Goal: Contribute content: Contribute content

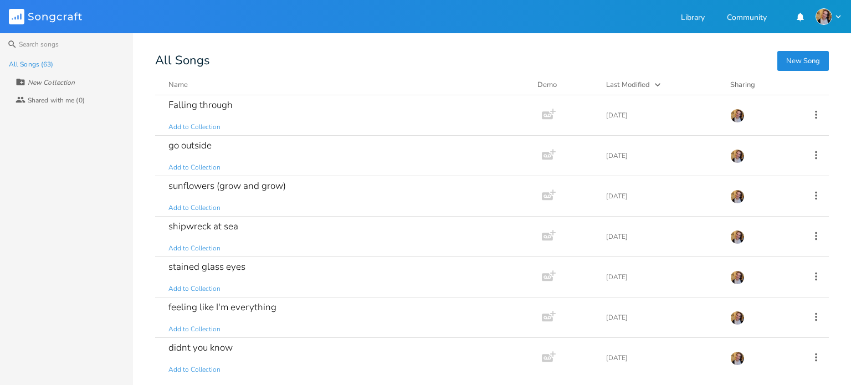
click at [802, 68] on button "New Song" at bounding box center [804, 61] width 52 height 20
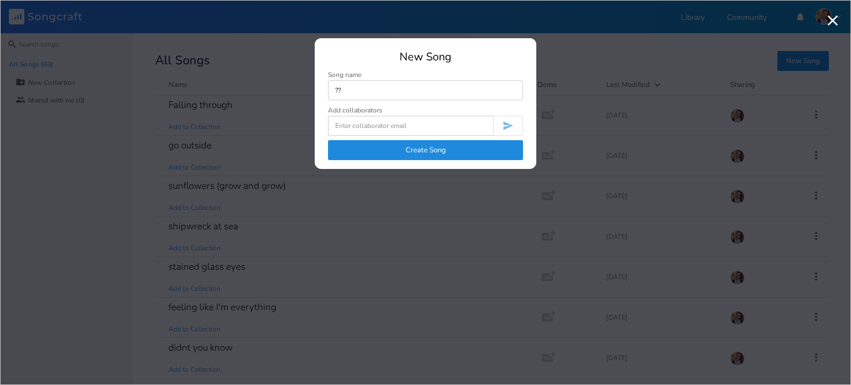
type input "??"
click at [415, 141] on button "Create Song" at bounding box center [425, 150] width 195 height 20
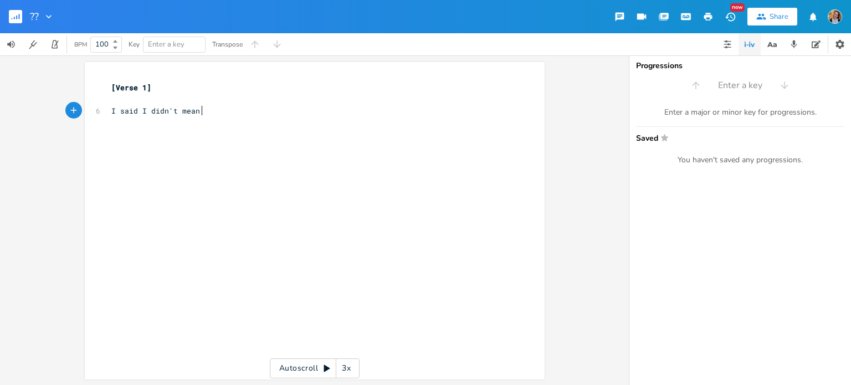
type textarea "I said I didn't mean it"
type textarea "But you int"
type textarea "ferred thr"
type textarea "e wrong thing"
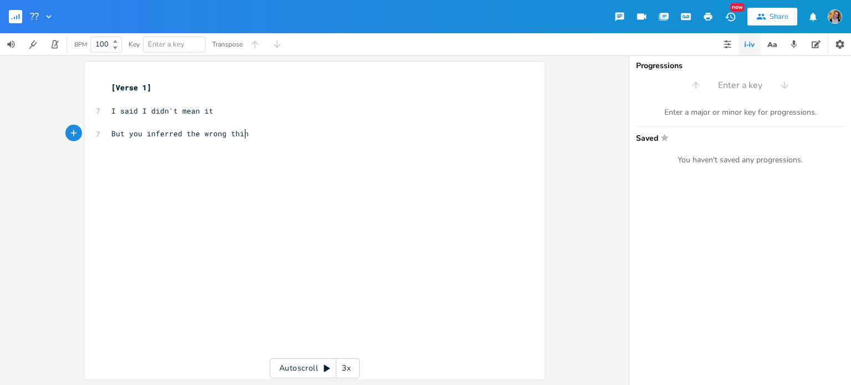
scroll to position [0, 45]
click at [115, 141] on pre "​" at bounding box center [309, 146] width 400 height 12
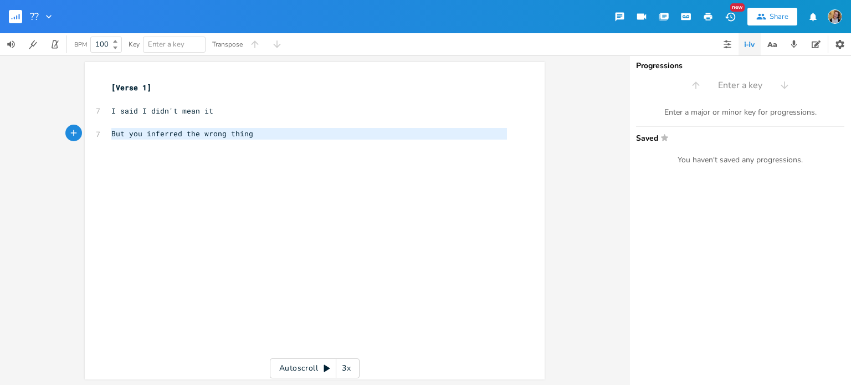
drag, startPoint x: 115, startPoint y: 141, endPoint x: 108, endPoint y: 131, distance: 11.9
click at [109, 131] on div "[Verse 1] ​ 7 I said I didn't mean it ​ 7 But you inferred the wrong thing ​" at bounding box center [309, 116] width 400 height 69
type textarea "But you inferred the wrong thing"
click at [111, 131] on span "But you inferred the wrong thing" at bounding box center [182, 134] width 142 height 10
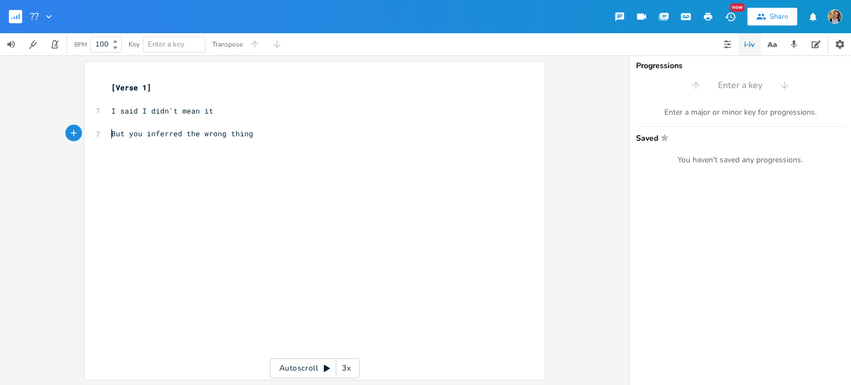
click at [111, 131] on span "But you inferred the wrong thing" at bounding box center [182, 134] width 142 height 10
type textarea "And"
click at [139, 149] on pre "​" at bounding box center [309, 146] width 400 height 12
type textarea "Red"
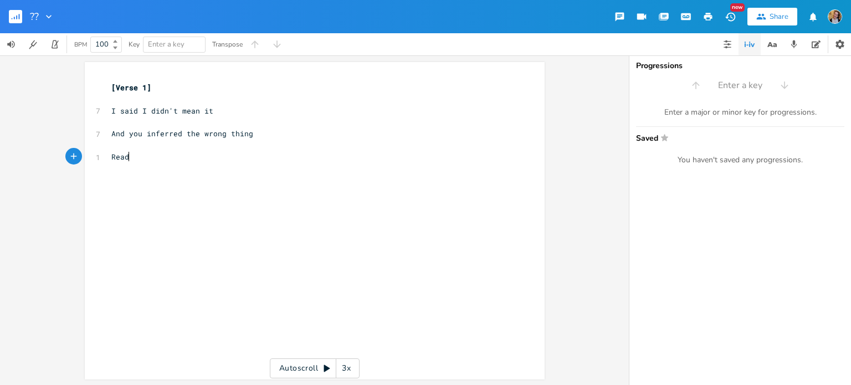
type textarea "ad b"
type textarea "between the lines"
type textarea "When really"
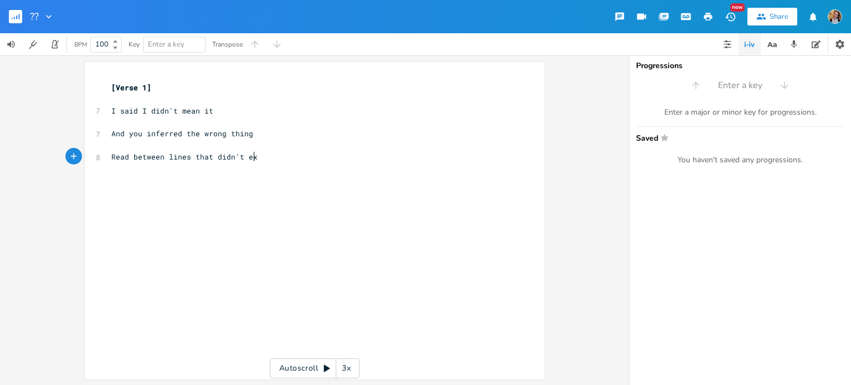
type textarea "lines that didn't exs"
type textarea "ist"
type textarea "And now we're"
type textarea "[PERSON_NAME]"
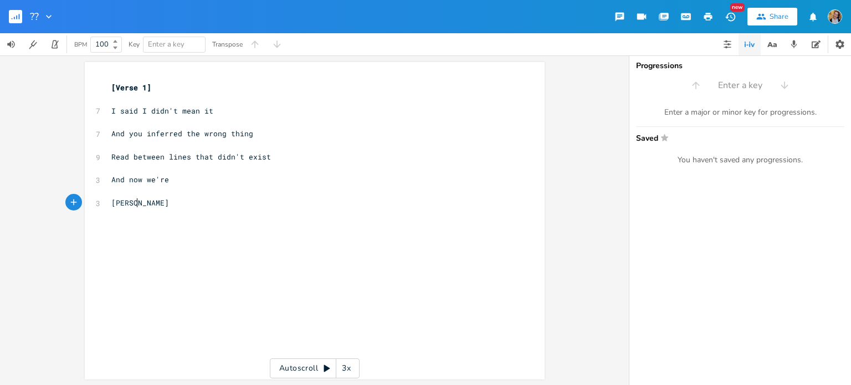
scroll to position [0, 27]
type textarea "a road to nowhere"
type textarea "With no"
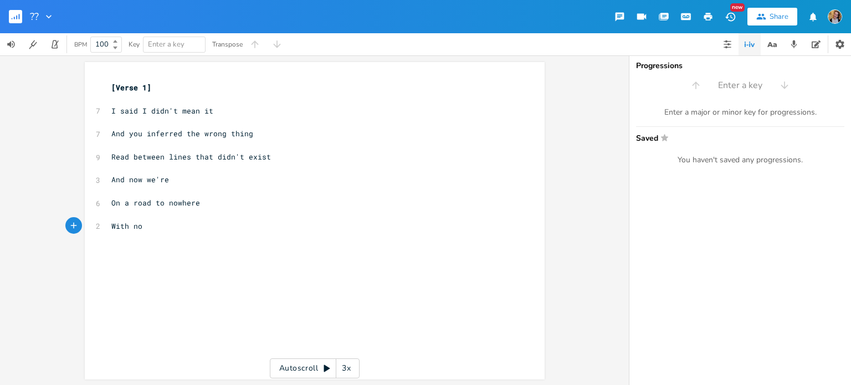
click at [122, 106] on span "I said I didn't mean it" at bounding box center [162, 111] width 102 height 10
click at [109, 98] on pre "​" at bounding box center [309, 100] width 400 height 12
type textarea "G"
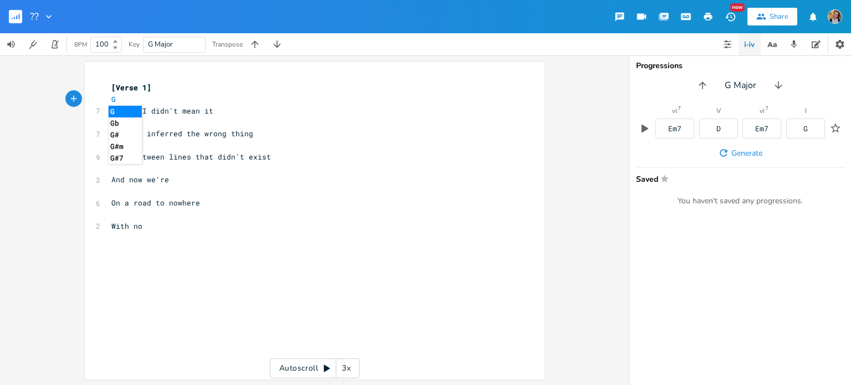
click at [187, 126] on pre "​" at bounding box center [309, 122] width 400 height 12
drag, startPoint x: 177, startPoint y: 132, endPoint x: 88, endPoint y: 132, distance: 89.2
click at [88, 132] on div "And you inferred x [Verse 1] G 7 I said I didn't mean it ​ 7 And you inferred t…" at bounding box center [315, 221] width 460 height 318
type textarea "Your inference was"
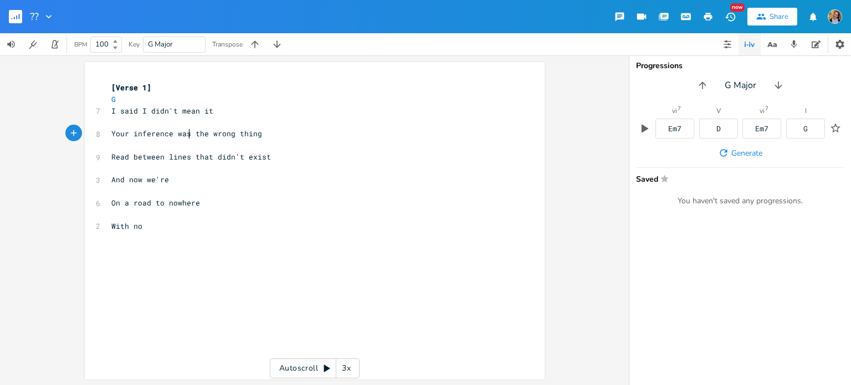
type textarea "ing"
drag, startPoint x: 267, startPoint y: 135, endPoint x: 116, endPoint y: 134, distance: 150.8
click at [116, 134] on pre "Your inference was the wrong thing" at bounding box center [309, 134] width 400 height 12
type textarea "u've got the wrong end of the stik"
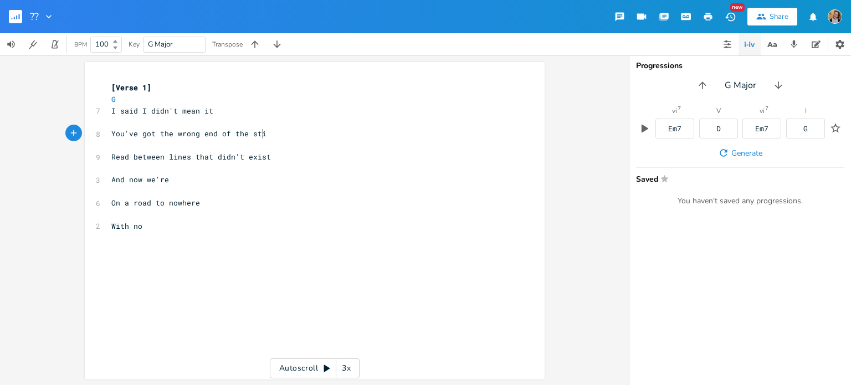
type textarea "ck"
click at [186, 122] on pre "​" at bounding box center [309, 122] width 400 height 12
click at [151, 126] on pre "​" at bounding box center [309, 122] width 400 height 12
type textarea "Em"
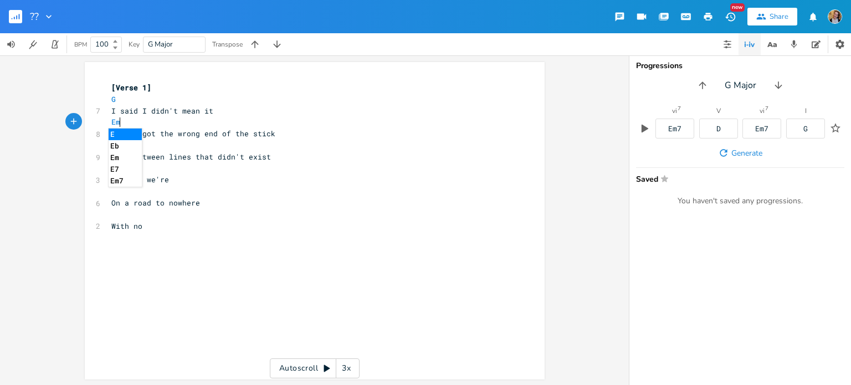
scroll to position [0, 9]
click at [169, 138] on span "You've got the wrong end of the stick" at bounding box center [193, 134] width 164 height 10
click at [181, 142] on pre "​" at bounding box center [309, 146] width 400 height 12
click at [182, 124] on pre "Em" at bounding box center [309, 122] width 400 height 12
type textarea "D"
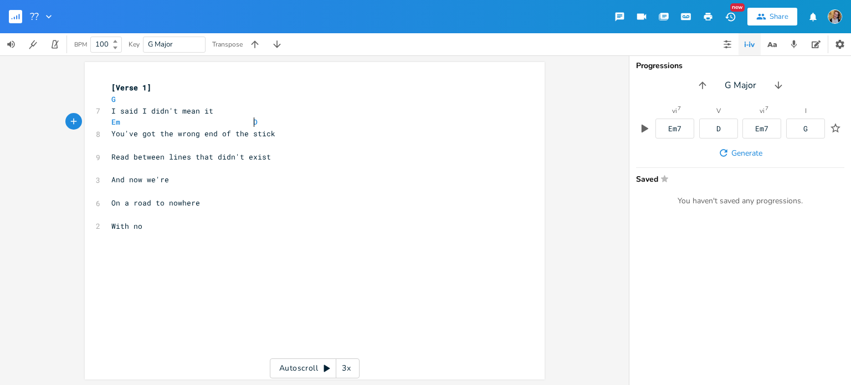
scroll to position [0, 62]
click at [124, 150] on pre "​" at bounding box center [309, 146] width 400 height 12
click at [227, 144] on pre "​" at bounding box center [309, 146] width 400 height 12
type textarea "C D"
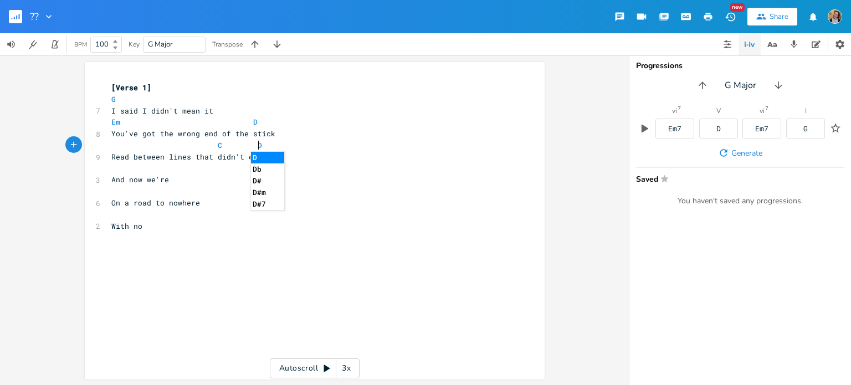
click at [141, 173] on pre "​" at bounding box center [309, 169] width 400 height 12
click at [181, 177] on pre "And now we're" at bounding box center [309, 180] width 400 height 12
type textarea "e're On a road to nowhere With no"
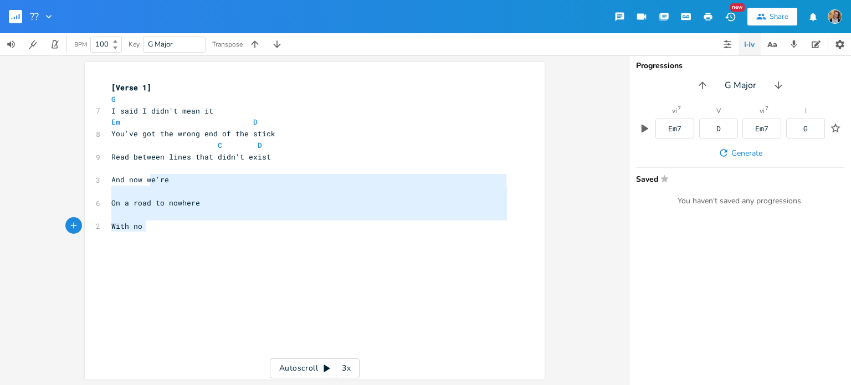
drag, startPoint x: 145, startPoint y: 176, endPoint x: 200, endPoint y: 235, distance: 80.8
click at [200, 235] on div "x [Verse 1] G 7 I said I didn't mean it Em D 8 You've got the wrong end of the …" at bounding box center [323, 231] width 428 height 303
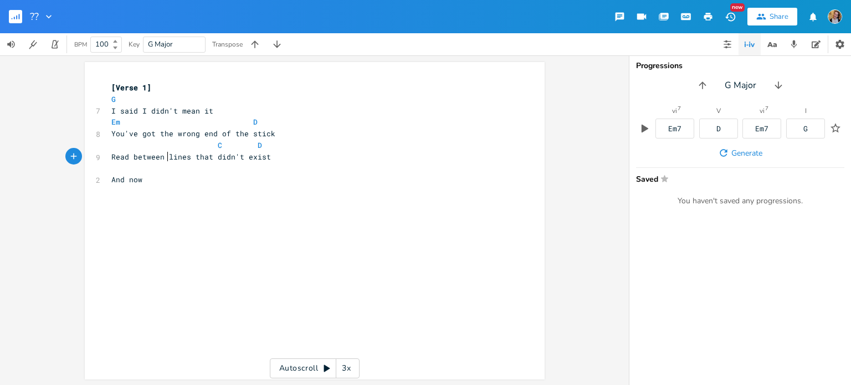
click at [164, 160] on span "Read between lines that didn't exist" at bounding box center [191, 157] width 160 height 10
click at [171, 181] on pre "And now" at bounding box center [309, 180] width 400 height 12
type textarea "we're"
type textarea "Stuck in this awkward feeling"
type textarea "A"
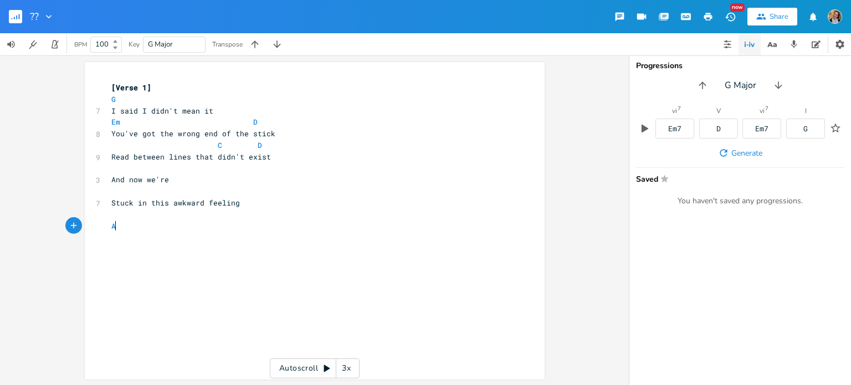
scroll to position [0, 6]
type textarea "S"
type textarea "A feeling Id"
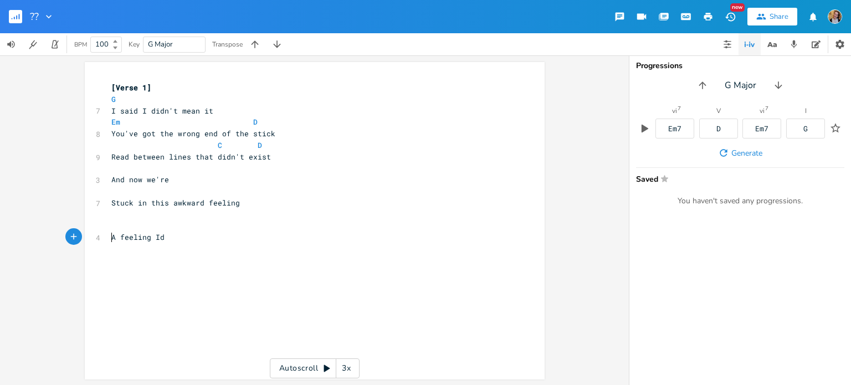
type textarea "'"
type textarea "A feeling Id"
drag, startPoint x: 109, startPoint y: 211, endPoint x: 187, endPoint y: 226, distance: 79.7
click at [187, 226] on div "x [Verse 1] G 7 I said I didn't mean it Em D 8 You've got the wrong end of the …" at bounding box center [323, 231] width 428 height 303
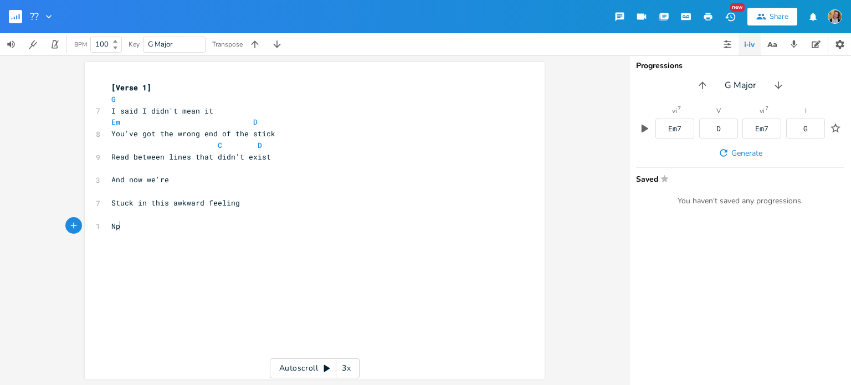
type textarea "Npt"
type textarea "it"
type textarea "ot quite sure how to fix it"
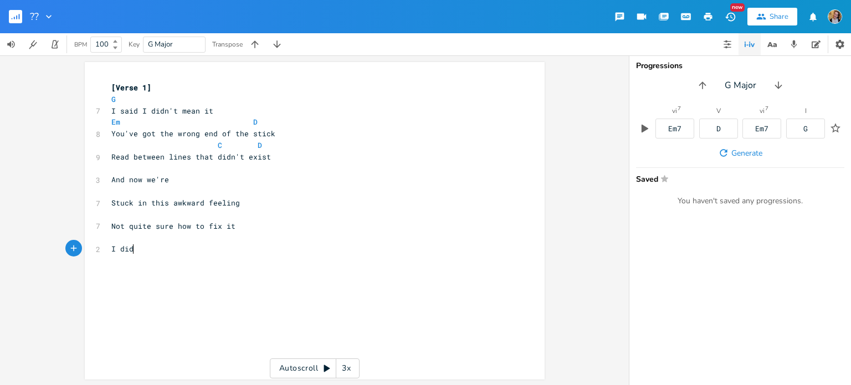
type textarea "I didn;t"
type textarea "can'"
type textarea "t ao"
type textarea "pologse"
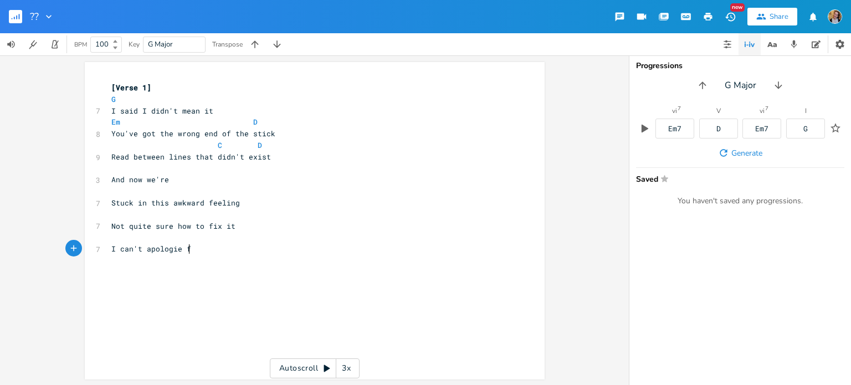
scroll to position [0, 16]
type textarea "ie for"
type textarea "se for n"
type textarea "something I didn't"
type textarea "Do you hear me"
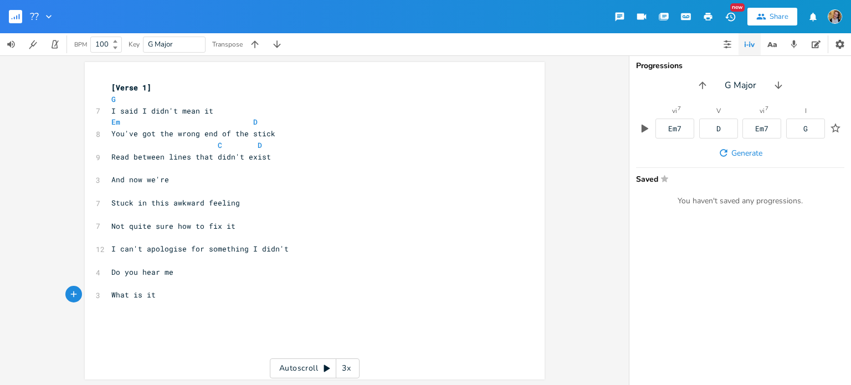
type textarea "What is it h"
type textarea "that you think I"
type textarea "Can'"
type textarea "t understand"
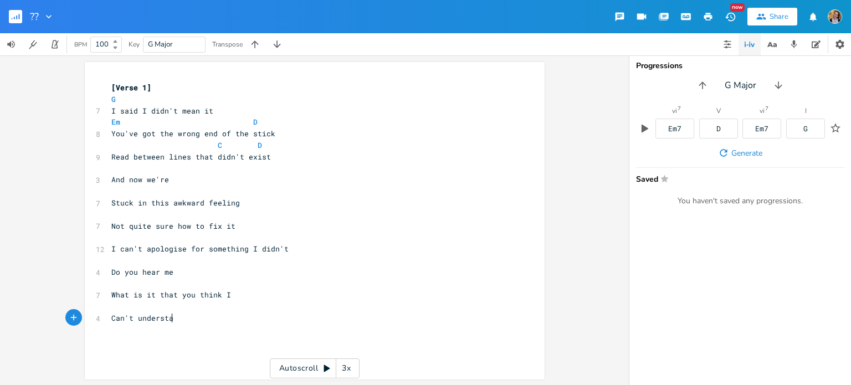
scroll to position [0, 42]
click at [259, 299] on pre "What is it that you think I" at bounding box center [309, 295] width 400 height 12
click at [308, 248] on pre "I can't apologise for something I didn't" at bounding box center [309, 249] width 400 height 12
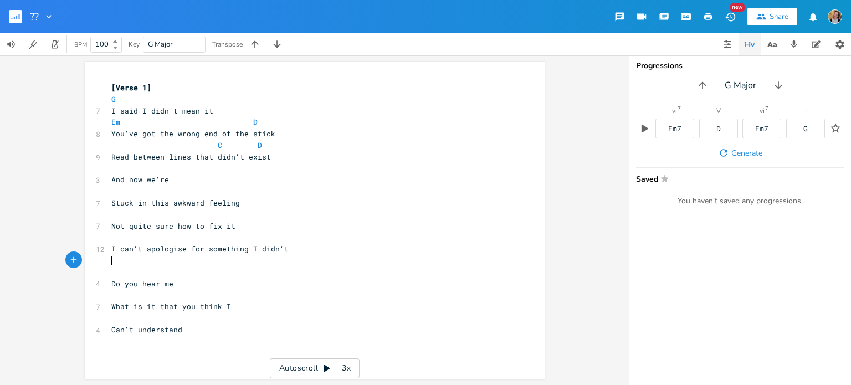
click at [212, 330] on pre "Can't understand" at bounding box center [309, 330] width 400 height 12
click at [301, 246] on pre "I can't apologise for something I didn't" at bounding box center [309, 249] width 400 height 12
click at [169, 187] on pre "​" at bounding box center [309, 192] width 400 height 12
click at [137, 162] on pre "Read between lines that didn't exist" at bounding box center [309, 157] width 400 height 12
click at [156, 187] on pre "​" at bounding box center [309, 192] width 400 height 12
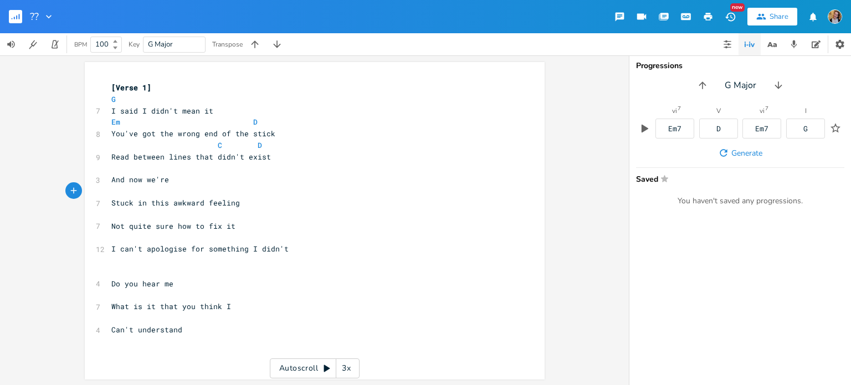
type textarea "G"
click at [173, 217] on pre "​" at bounding box center [309, 215] width 400 height 12
type textarea "Em D"
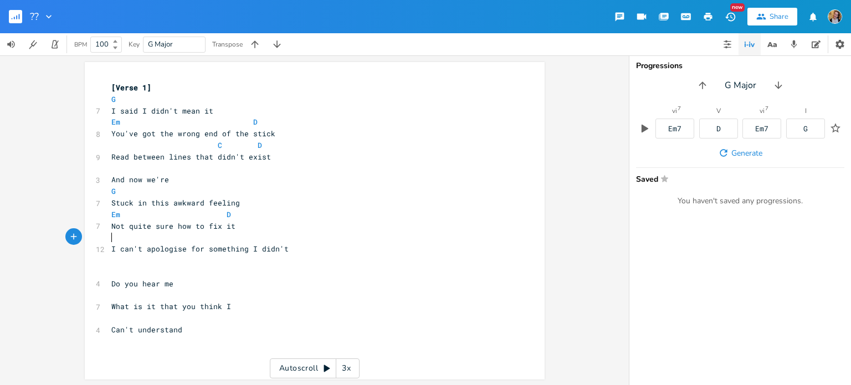
click at [141, 237] on pre "​" at bounding box center [309, 238] width 400 height 12
click at [113, 246] on span "I can't apologise for something I didn't" at bounding box center [199, 249] width 177 height 10
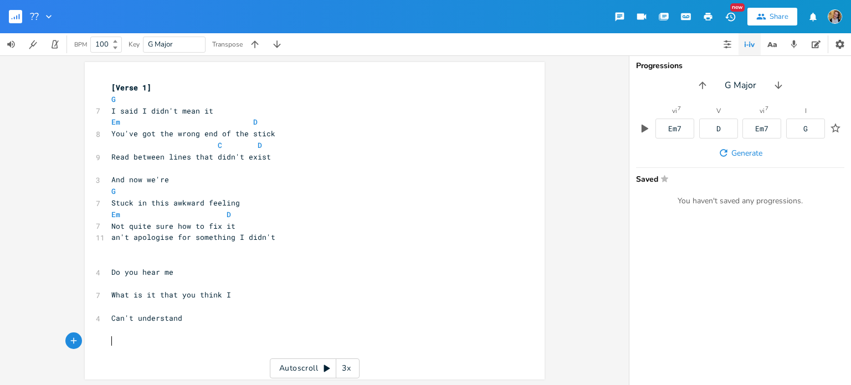
click at [111, 239] on span "an't apologise for something I didn't" at bounding box center [193, 237] width 164 height 10
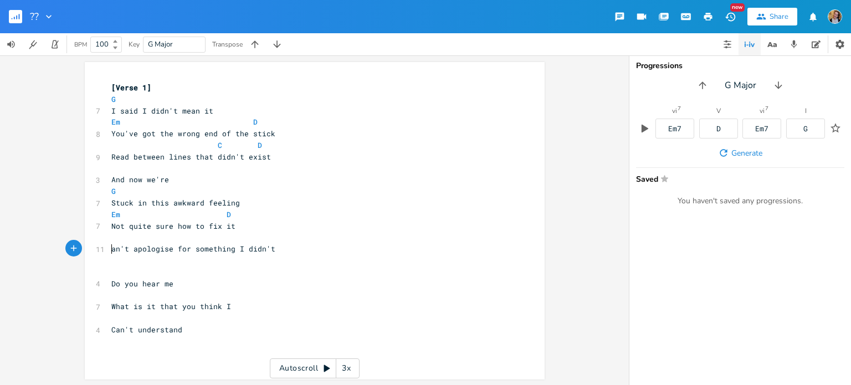
type textarea "C"
click at [115, 238] on pre "​" at bounding box center [309, 238] width 400 height 12
type textarea "C D"
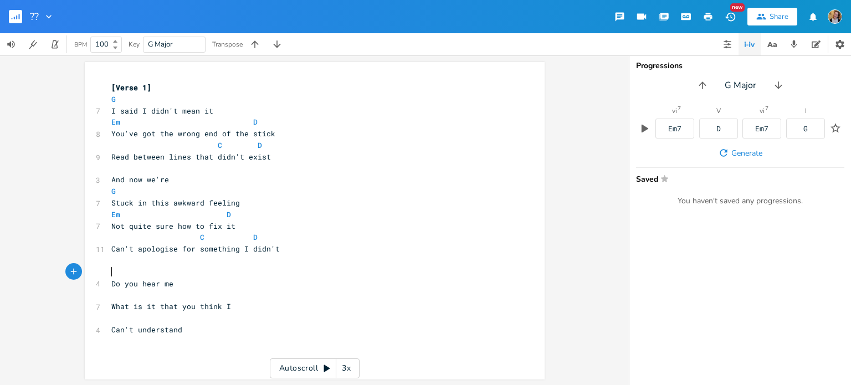
click at [125, 273] on pre "​" at bounding box center [309, 273] width 400 height 12
type textarea "C D"
click at [141, 287] on span "Do you hear me" at bounding box center [142, 284] width 62 height 10
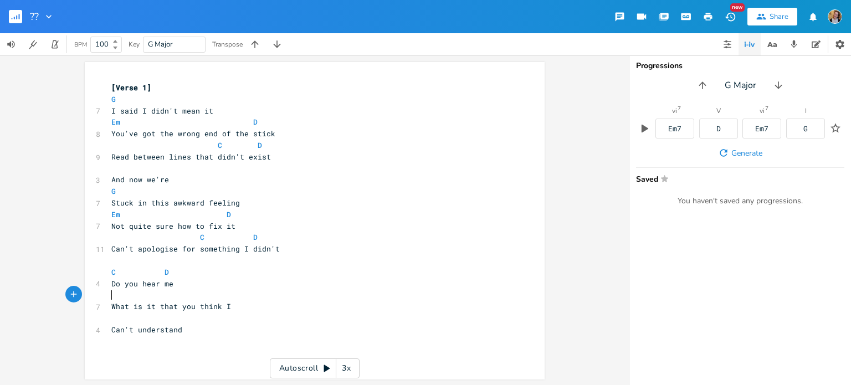
click at [156, 295] on pre "​" at bounding box center [309, 295] width 400 height 12
click at [237, 300] on pre "​" at bounding box center [309, 295] width 400 height 12
click at [719, 47] on button "button" at bounding box center [728, 44] width 22 height 22
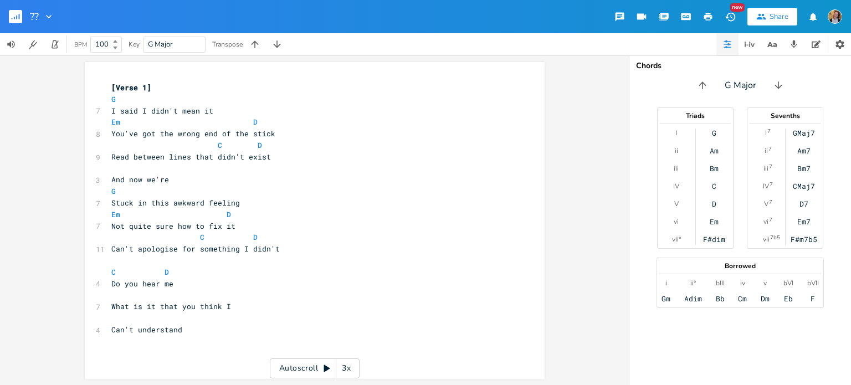
scroll to position [0, 0]
click at [132, 299] on pre "​" at bounding box center [309, 295] width 400 height 12
type textarea "Bm C"
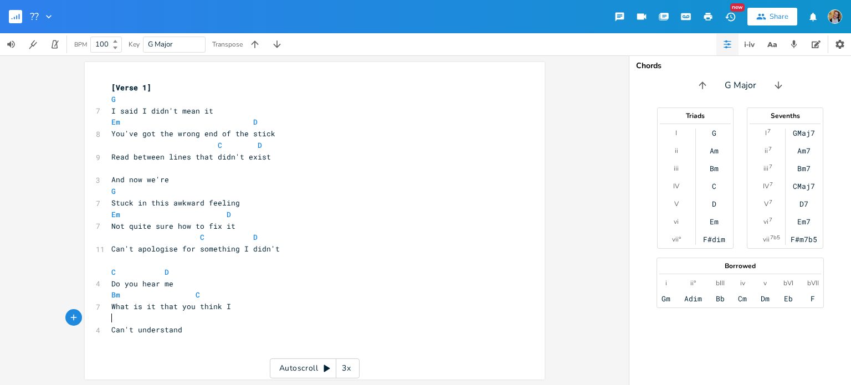
click at [124, 321] on pre "​" at bounding box center [309, 319] width 400 height 12
type textarea "D"
click at [218, 327] on pre "Can't understand" at bounding box center [309, 330] width 400 height 12
type textarea "And I feel weak that"
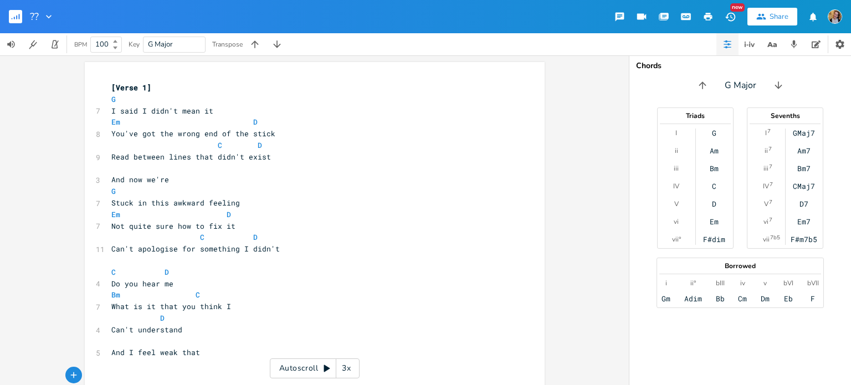
scroll to position [3, 0]
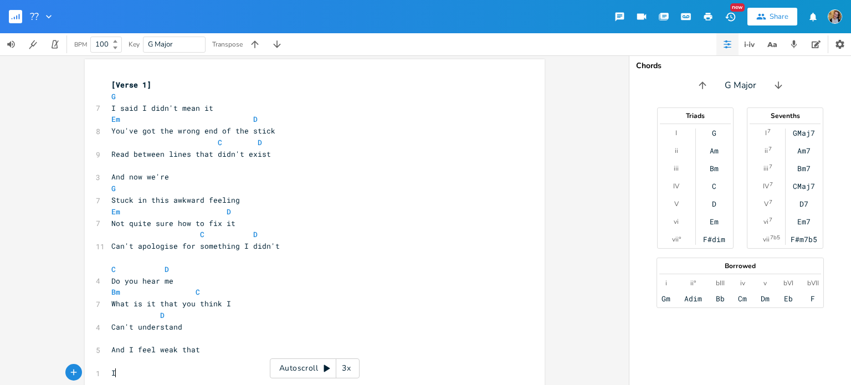
type textarea "I"
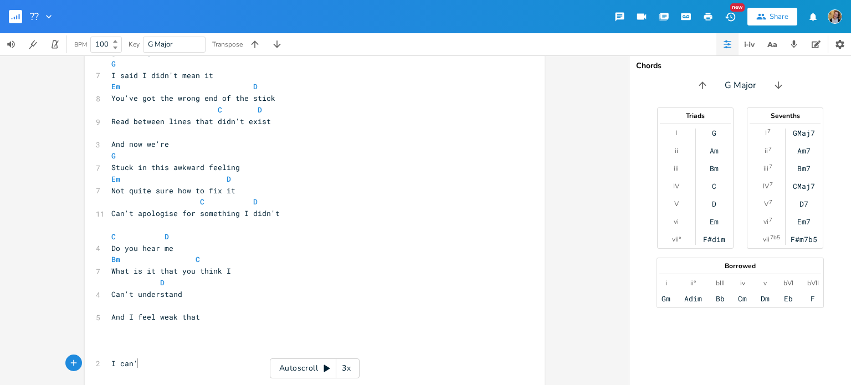
type textarea "I can't"
type textarea "We are not on the [PERSON_NAME]"
type textarea "e wavelentgn"
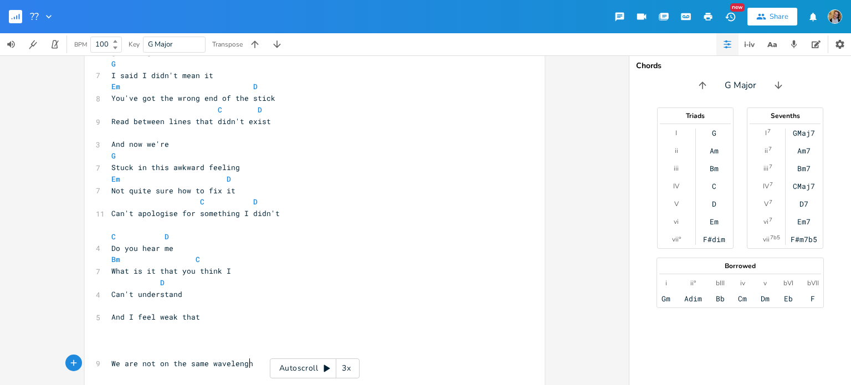
type textarea "ght"
type textarea "th"
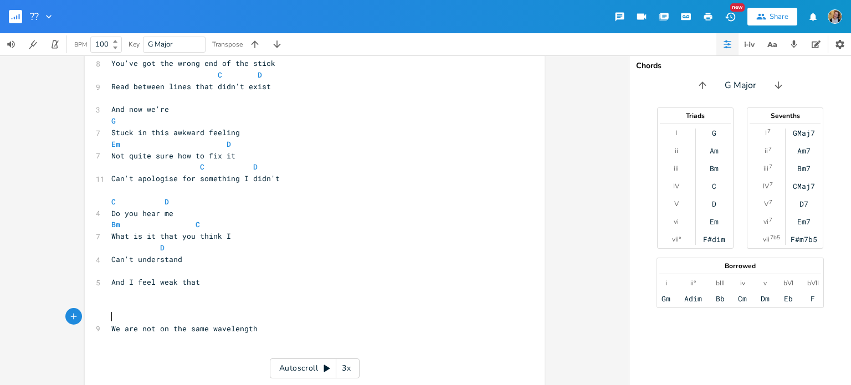
click at [176, 321] on pre "​" at bounding box center [309, 318] width 400 height 12
type textarea "Am Bm Em F"
click at [163, 311] on pre "​" at bounding box center [309, 306] width 400 height 12
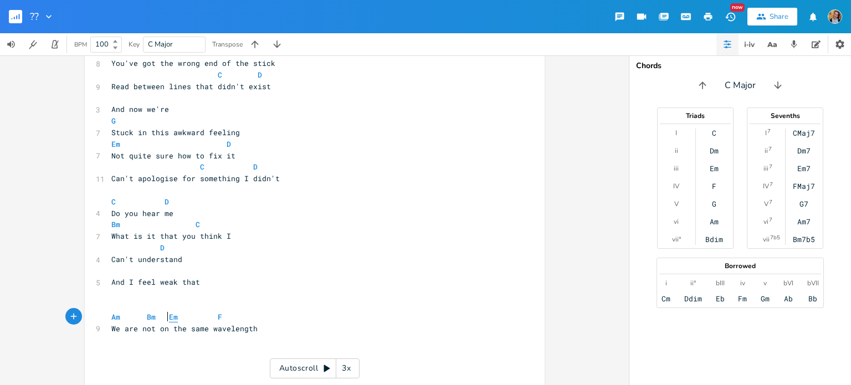
click at [169, 312] on span "Em" at bounding box center [173, 317] width 9 height 11
click at [162, 322] on pre "Am Bm Em F" at bounding box center [309, 318] width 400 height 12
click at [150, 271] on pre "​" at bounding box center [309, 272] width 400 height 12
click at [118, 271] on span at bounding box center [148, 271] width 75 height 10
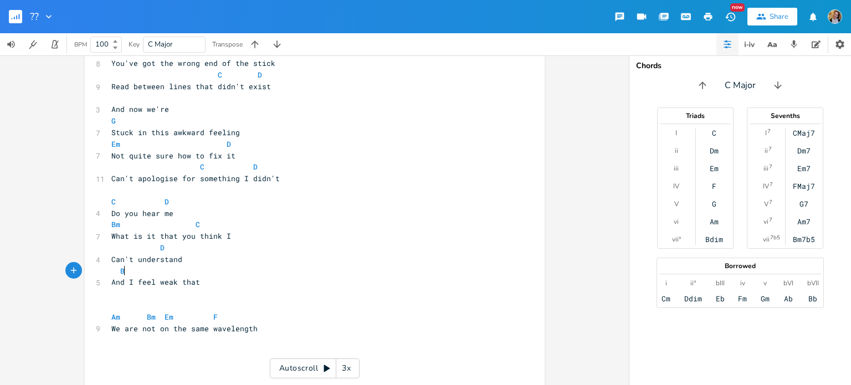
type textarea "Bm"
click at [120, 272] on span "Bm" at bounding box center [124, 271] width 9 height 11
type textarea "D"
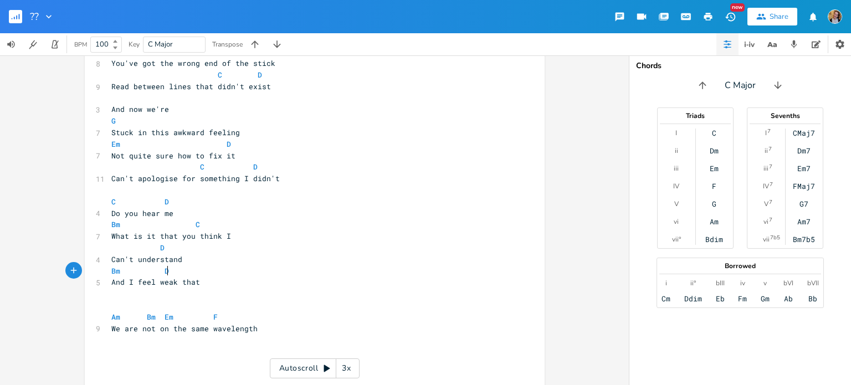
scroll to position [0, 4]
click at [239, 300] on pre "​" at bounding box center [309, 306] width 400 height 12
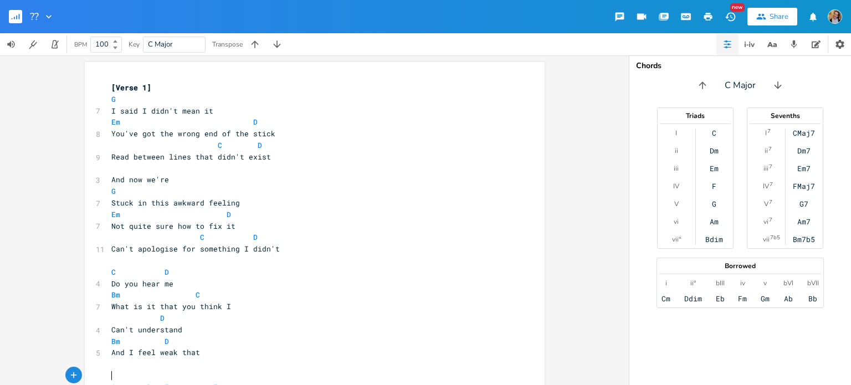
scroll to position [88, 0]
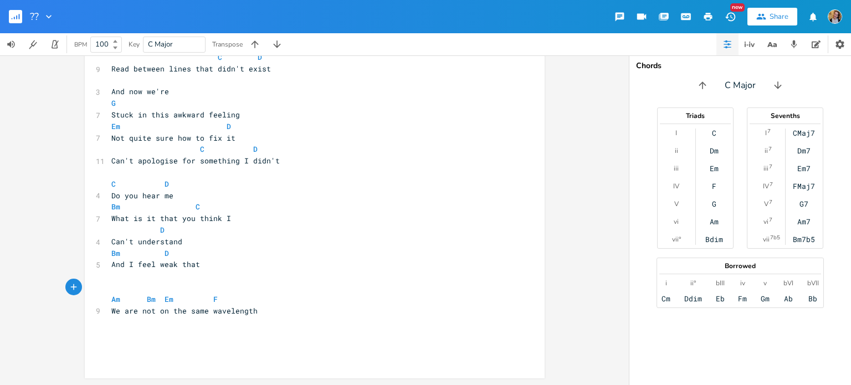
click at [188, 323] on pre "​" at bounding box center [309, 323] width 400 height 12
click at [190, 333] on pre "​" at bounding box center [309, 334] width 400 height 12
type textarea "You'r"
type textarea "e infraf"
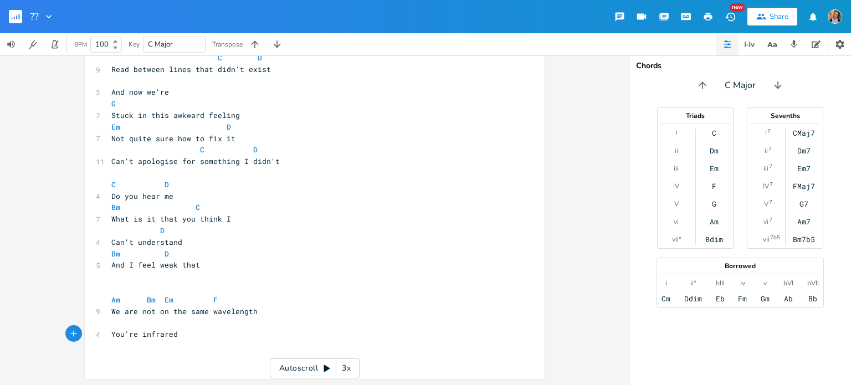
scroll to position [0, 13]
type textarea "red,"
type textarea "I'm"
type textarea "I'm ultraviolet"
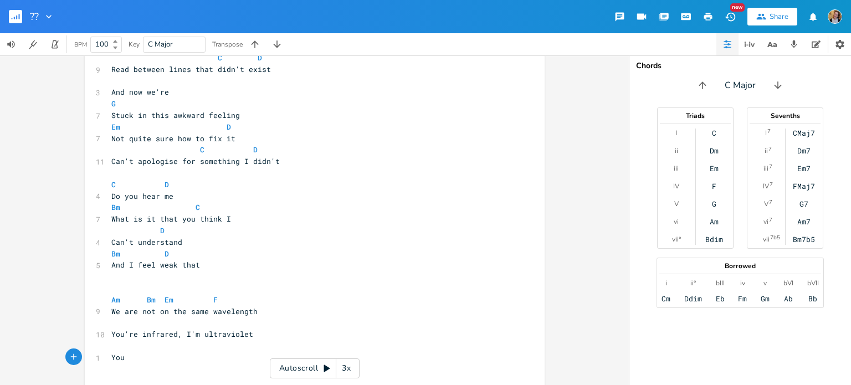
type textarea "You"
type textarea "are invisible to my naked eye"
click at [118, 355] on span "You are invisible to my naked eye" at bounding box center [184, 358] width 146 height 10
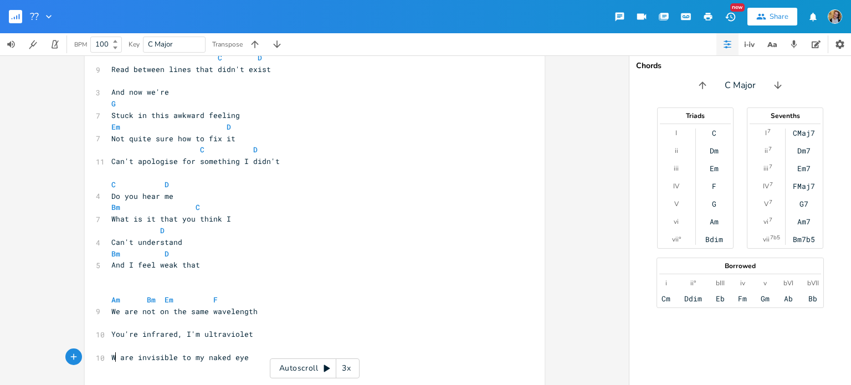
scroll to position [0, 11]
type textarea "We"
click at [197, 359] on span "We are invisible to my naked eye" at bounding box center [182, 358] width 142 height 10
type textarea "the"
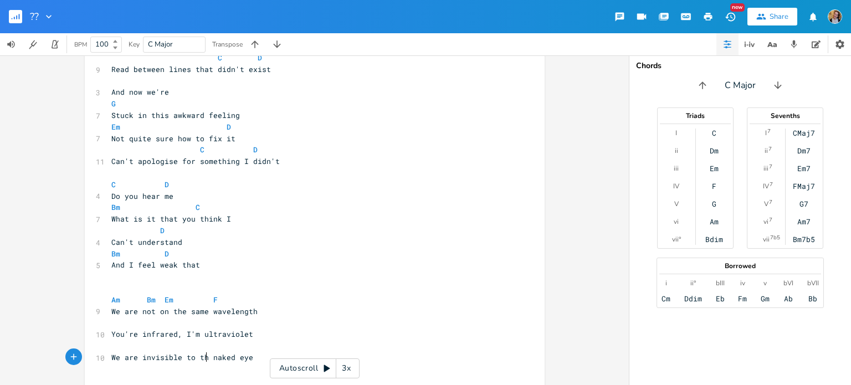
scroll to position [0, 10]
click at [279, 352] on pre "We are invisible to the naked eye" at bounding box center [309, 358] width 400 height 12
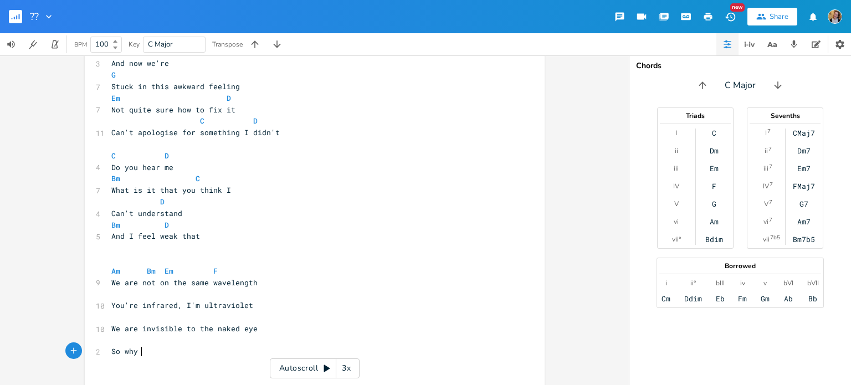
scroll to position [0, 25]
type textarea "So why is it we"
click at [140, 329] on span "We are invisible to the naked eye" at bounding box center [184, 329] width 146 height 10
type textarea "both"
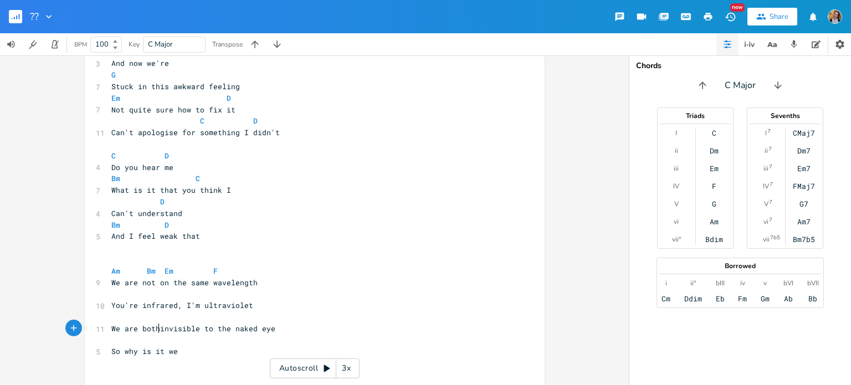
scroll to position [0, 16]
drag, startPoint x: 201, startPoint y: 352, endPoint x: 121, endPoint y: 350, distance: 79.3
click at [121, 350] on pre "So why is it we" at bounding box center [309, 352] width 400 height 12
type textarea "why is it we"
click at [190, 323] on pre "We are both invisible to the naked eye" at bounding box center [309, 329] width 400 height 12
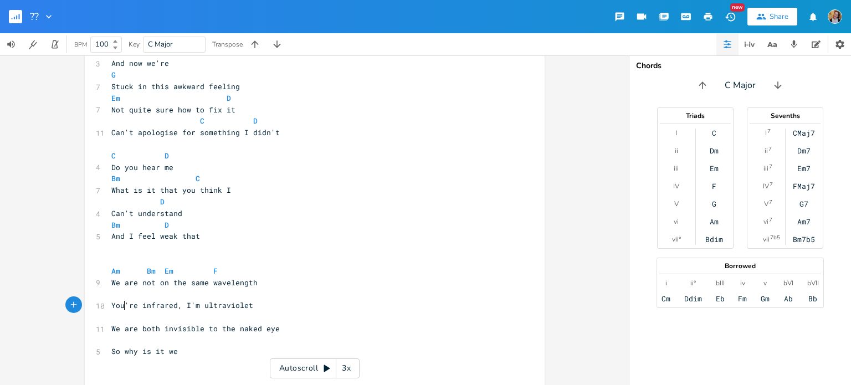
click at [122, 304] on span "You're infrared, I'm ultraviolet" at bounding box center [182, 305] width 142 height 10
type textarea "'"
click at [122, 304] on span "You're infrared, I'm ultraviolet" at bounding box center [182, 305] width 142 height 10
click at [132, 307] on span "You're infrared, I'm ultraviolet" at bounding box center [182, 305] width 142 height 10
type textarea "I'm"
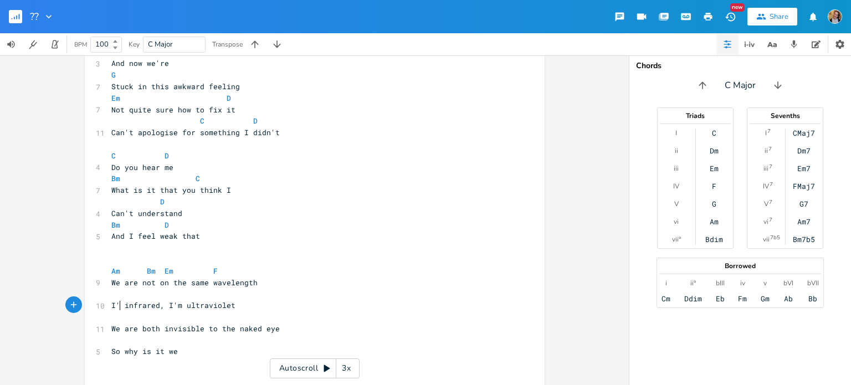
scroll to position [0, 9]
click at [177, 303] on span "I'm infrared, I'm ultraviolet" at bounding box center [175, 305] width 129 height 10
type textarea "'"
click at [177, 303] on span "I'm infrared, I'm ultraviolet" at bounding box center [175, 305] width 129 height 10
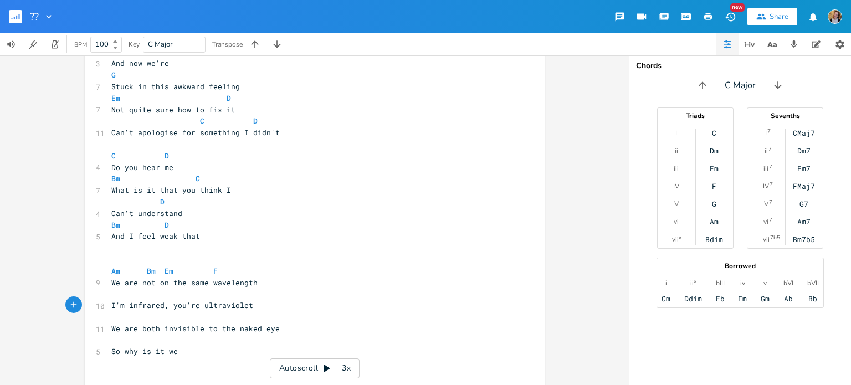
type textarea "you're"
click at [183, 350] on pre "So why is it we" at bounding box center [309, 352] width 400 height 12
type textarea "you can br"
type textarea "urn n"
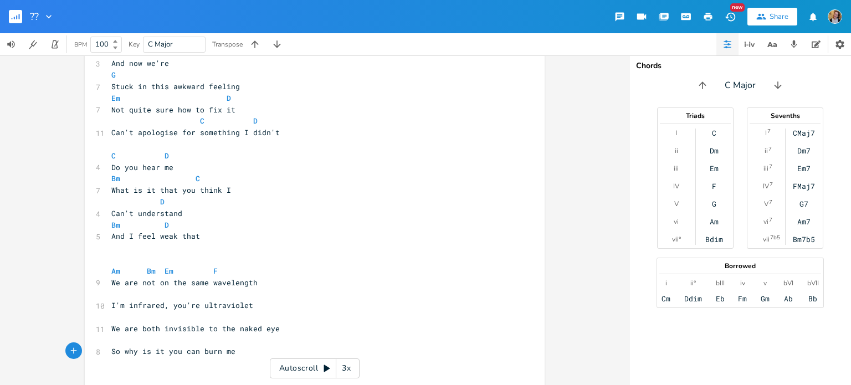
type textarea "me"
click at [248, 352] on pre "So why is it you can burn me" at bounding box center [309, 352] width 400 height 12
type textarea "But on"
type textarea "on"
type textarea "nly"
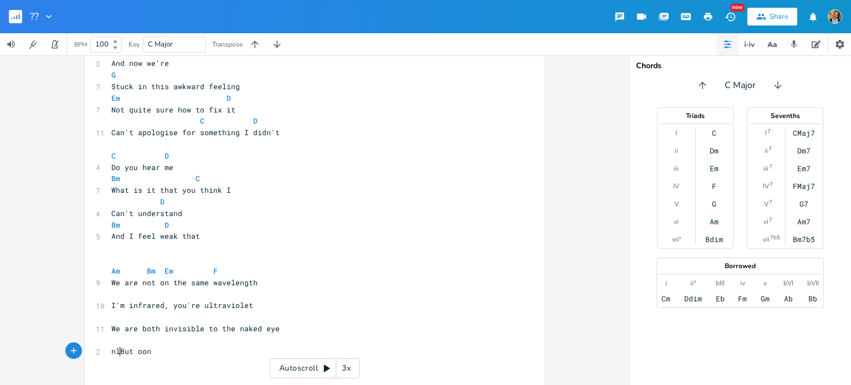
scroll to position [0, 9]
type textarea "ly one u"
type textarea "of us s"
type textarea "is too much energy for"
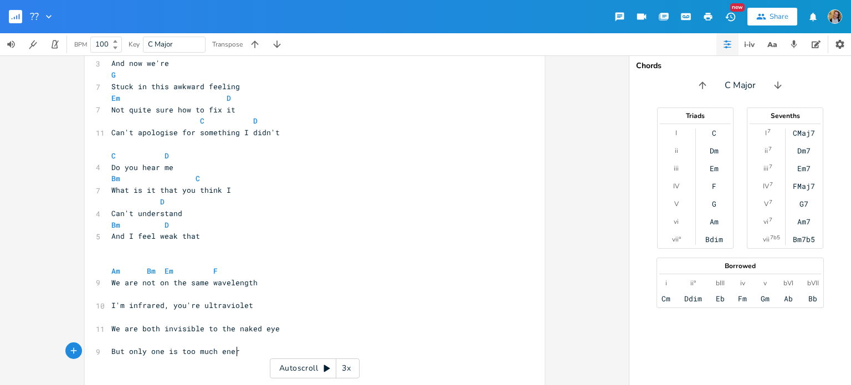
scroll to position [0, 78]
type textarea "one is too much energy"
type textarea "energy"
type textarea "nly one is too much energy"
drag, startPoint x: 262, startPoint y: 351, endPoint x: 128, endPoint y: 351, distance: 133.6
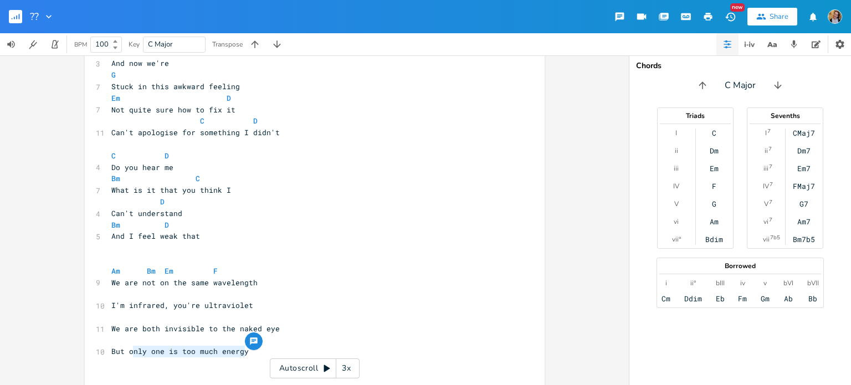
click at [128, 351] on pre "But only one is too much energy" at bounding box center [309, 352] width 400 height 12
type textarea "t too much of one isn't good"
type textarea "But only one pf"
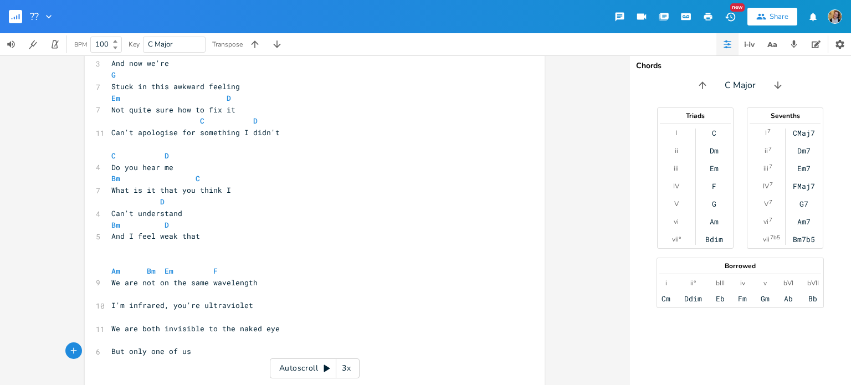
type textarea "of us vca"
type textarea "can be too much for your life"
click at [259, 358] on pre "​" at bounding box center [309, 364] width 400 height 12
click at [336, 351] on pre "But only one of us can be too much for your life" at bounding box center [309, 352] width 400 height 12
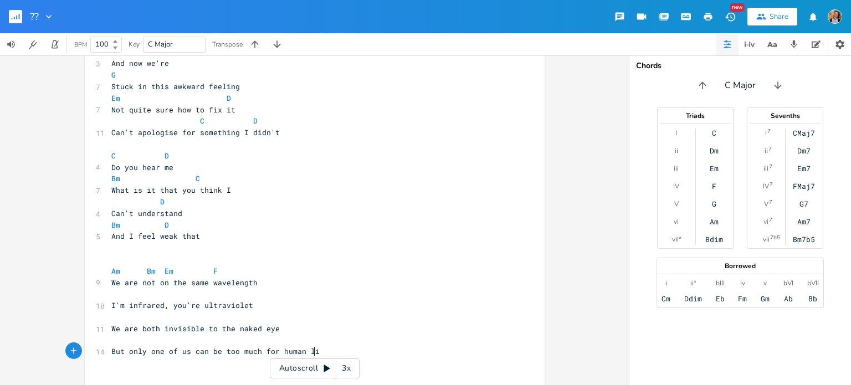
type textarea "ch for human life"
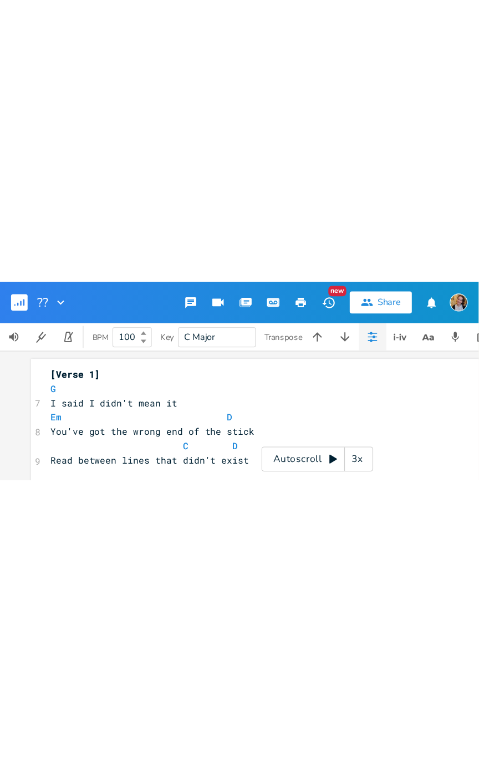
scroll to position [0, 0]
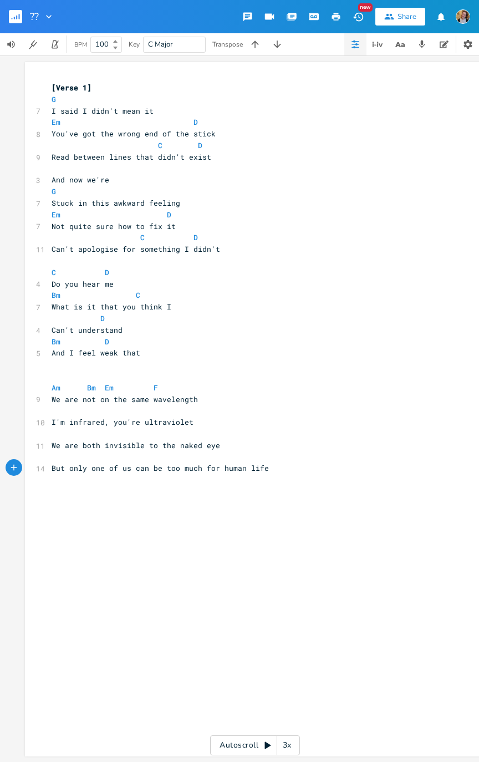
click at [120, 293] on span "Bm C" at bounding box center [96, 295] width 89 height 10
click at [100, 319] on span "D" at bounding box center [102, 318] width 4 height 10
click at [111, 346] on pre "Bm D" at bounding box center [249, 342] width 400 height 12
type textarea "C"
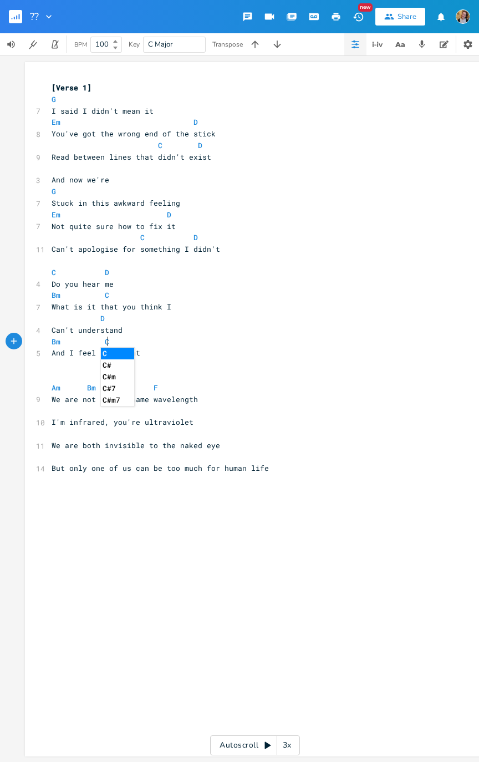
click at [239, 380] on pre "​" at bounding box center [249, 376] width 400 height 12
click at [75, 385] on span "We are not on the same wavelength" at bounding box center [125, 399] width 146 height 10
type textarea "e"
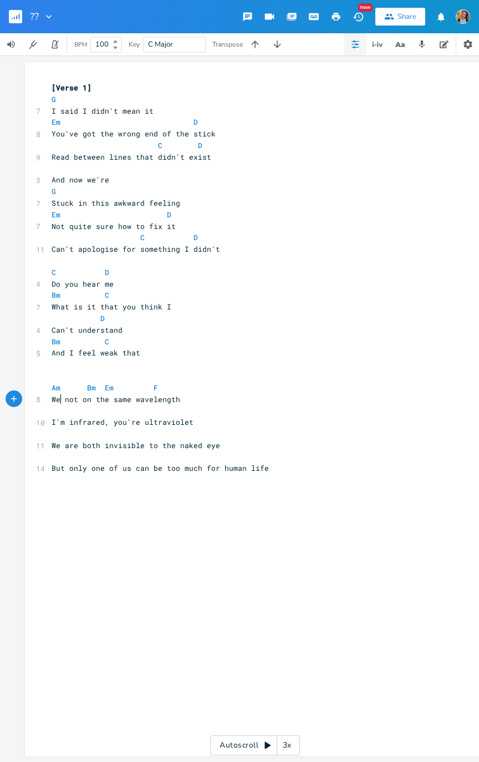
type textarea "Re"
type textarea "'e"
type textarea "Re"
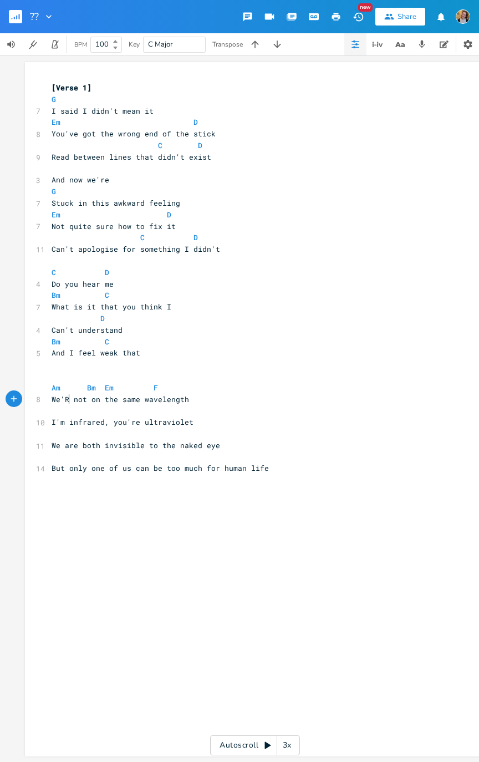
scroll to position [0, 8]
type textarea "re"
click at [284, 385] on pre "We are both invisible to the naked eye" at bounding box center [249, 446] width 400 height 12
click at [87, 385] on span "Bm" at bounding box center [91, 387] width 9 height 10
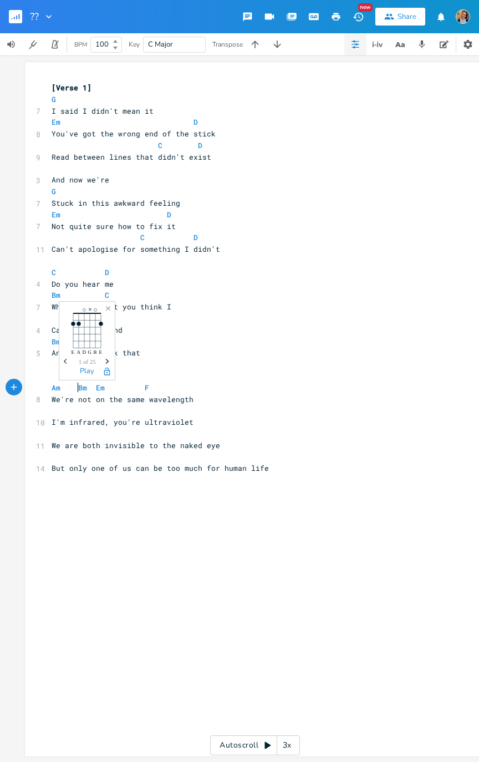
scroll to position [0, 2]
click at [68, 385] on pre "​" at bounding box center [249, 411] width 400 height 12
click at [115, 385] on pre "​" at bounding box center [249, 411] width 400 height 12
type textarea "Am. N."
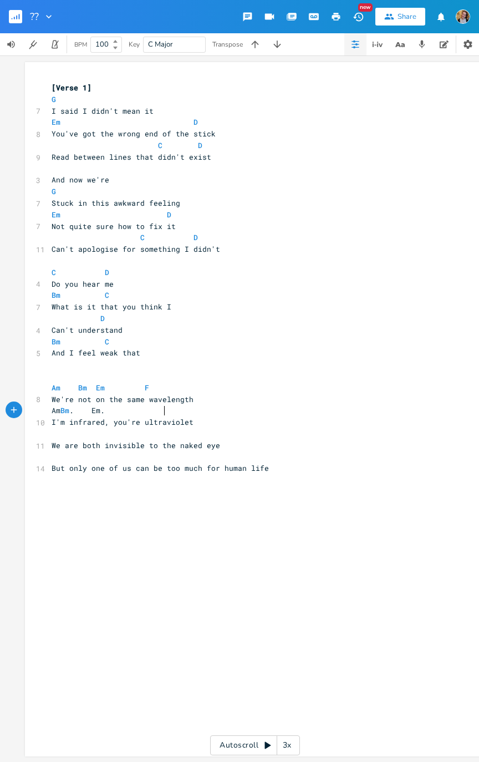
type textarea "Bm. Em. F"
click at [118, 385] on span "Am Bm . Em . F" at bounding box center [85, 410] width 67 height 10
click at [150, 385] on pre "​" at bounding box center [249, 434] width 400 height 12
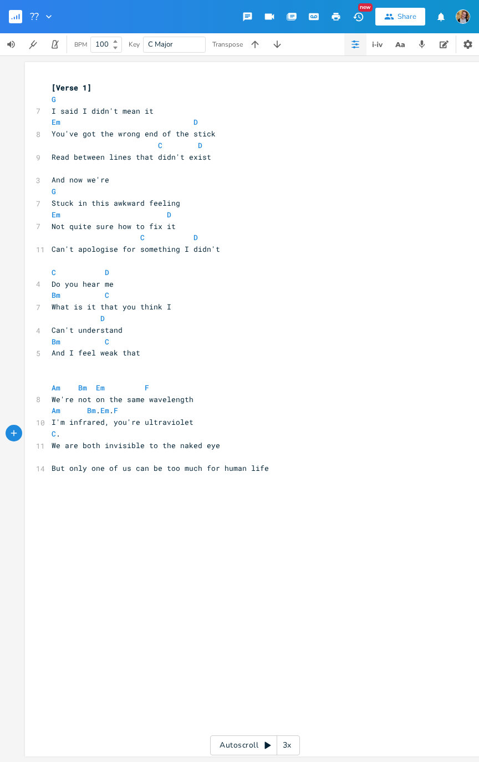
type textarea "C. D"
click at [175, 385] on pre "We are both invisible to the naked eye" at bounding box center [249, 446] width 400 height 12
type textarea "Bm. C"
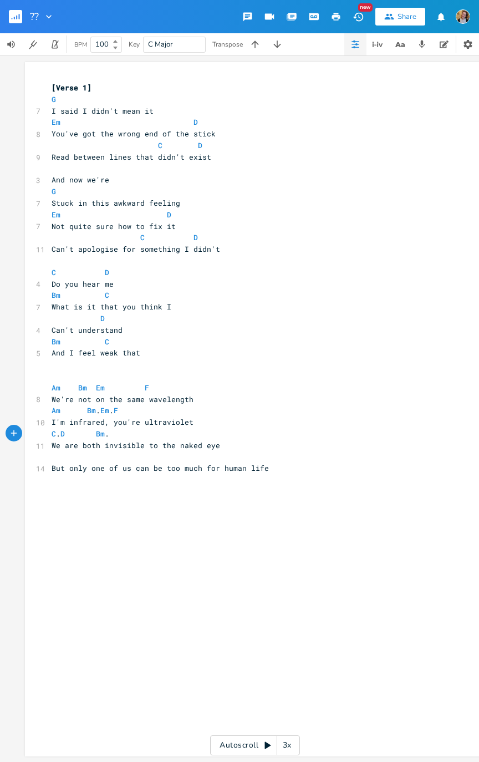
scroll to position [0, 48]
click at [126, 385] on pre "​" at bounding box center [249, 457] width 400 height 12
type textarea "v. Am"
click at [57, 385] on span "v. Am" at bounding box center [78, 457] width 53 height 10
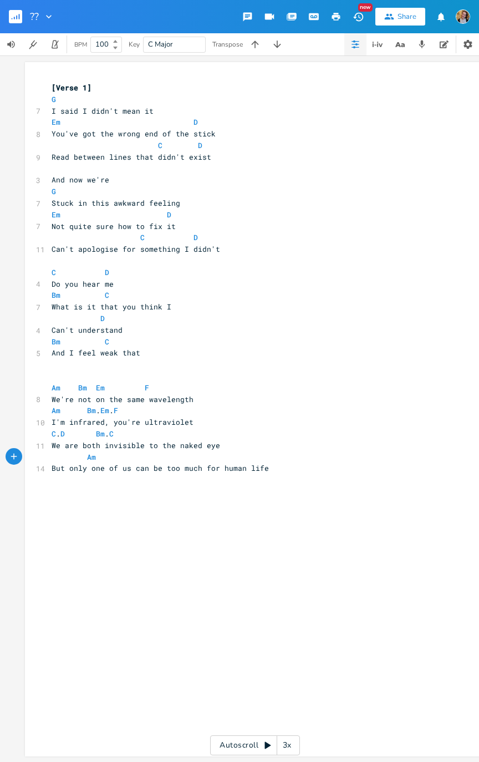
click at [87, 385] on span "Am" at bounding box center [91, 457] width 9 height 10
click at [166, 385] on span "We are both invisible to the naked eye" at bounding box center [136, 445] width 169 height 10
click at [114, 385] on span "C" at bounding box center [111, 434] width 4 height 10
click at [216, 385] on pre "Am" at bounding box center [249, 457] width 400 height 12
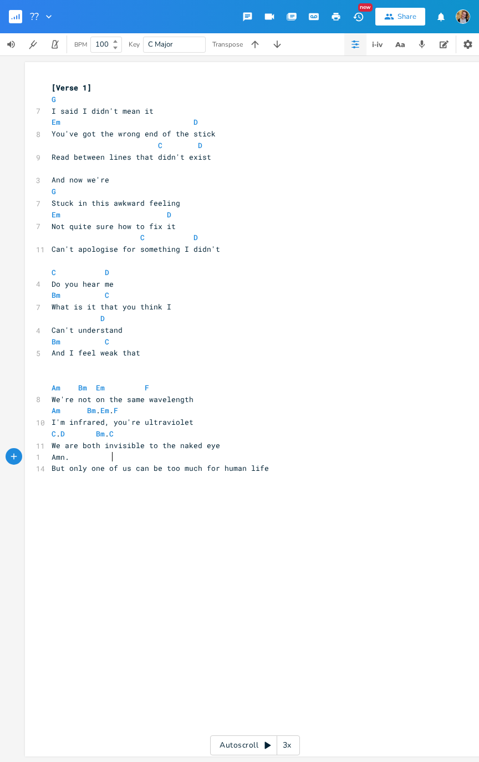
type textarea "n."
type textarea "m. Em"
click at [93, 385] on span "We are both invisible to the naked eye" at bounding box center [136, 445] width 169 height 10
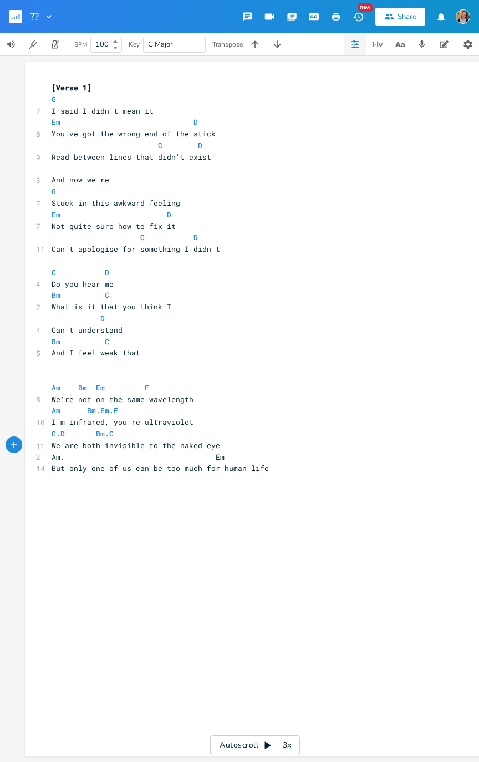
click at [106, 385] on span "Am. Em" at bounding box center [138, 457] width 173 height 10
click at [226, 385] on span "Am Em" at bounding box center [154, 457] width 204 height 10
click at [181, 385] on span "Am Em" at bounding box center [158, 457] width 213 height 10
click at [169, 385] on span "Am Em" at bounding box center [158, 457] width 213 height 10
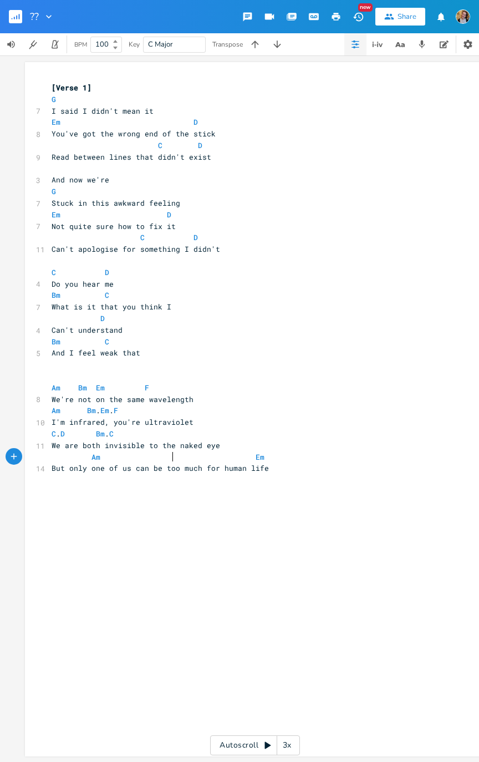
click at [180, 385] on pre "But only one of us can be too much for human life" at bounding box center [249, 468] width 400 height 12
click at [186, 385] on span "Am Em" at bounding box center [158, 457] width 213 height 10
click at [200, 385] on span "Am Em" at bounding box center [158, 457] width 213 height 10
click at [177, 385] on span "Am Em" at bounding box center [158, 457] width 213 height 10
type textarea "Bm"
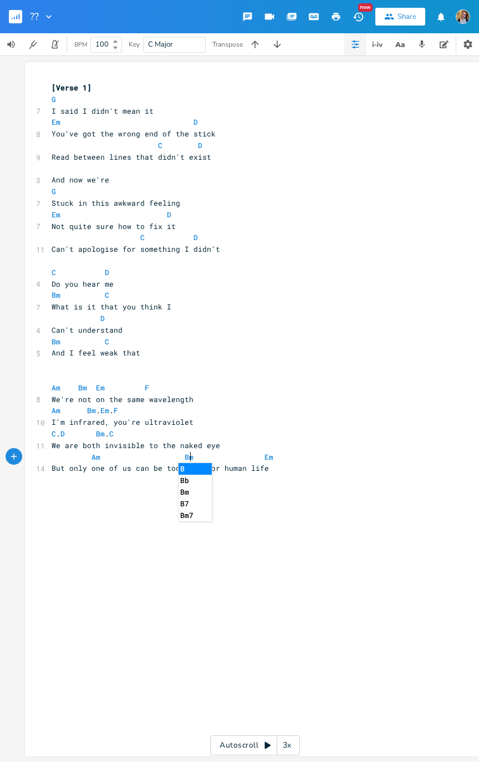
scroll to position [0, 11]
click at [239, 385] on pre "We are both invisible to the naked eye" at bounding box center [249, 446] width 400 height 12
click at [264, 385] on span "Em" at bounding box center [268, 457] width 9 height 10
click at [385, 385] on div "xxxxxxxxxx [Verse 1] G 7 I said I didn't mean it Em D 8 You've got the wrong en…" at bounding box center [263, 290] width 428 height 420
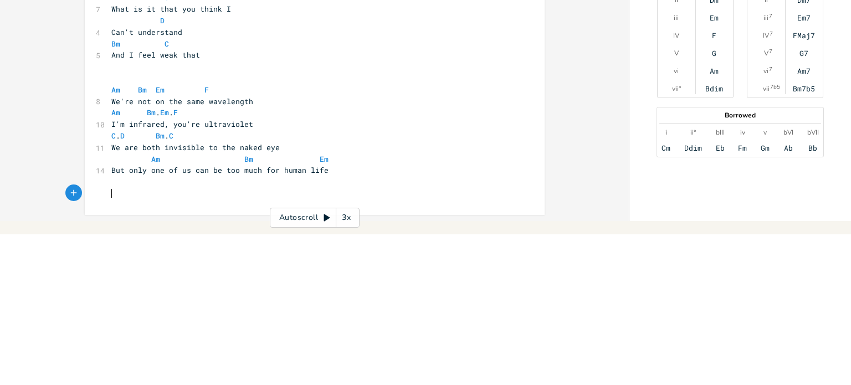
scroll to position [134, 0]
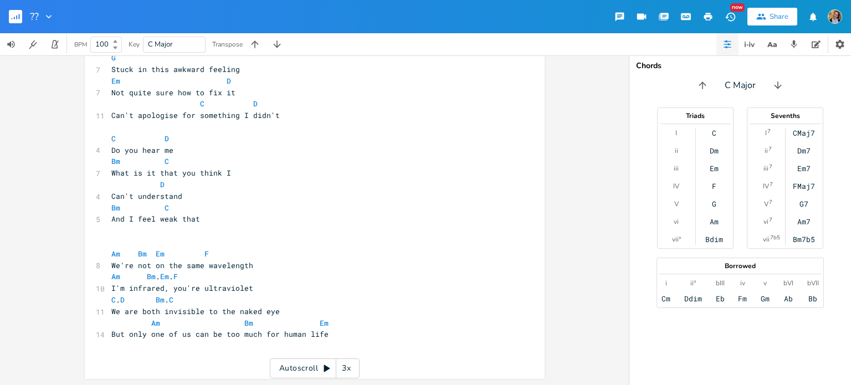
type input "R"
type input "too much (wavelengths)"
click at [225, 126] on pre "​" at bounding box center [309, 127] width 400 height 12
